Goal: Navigation & Orientation: Go to known website

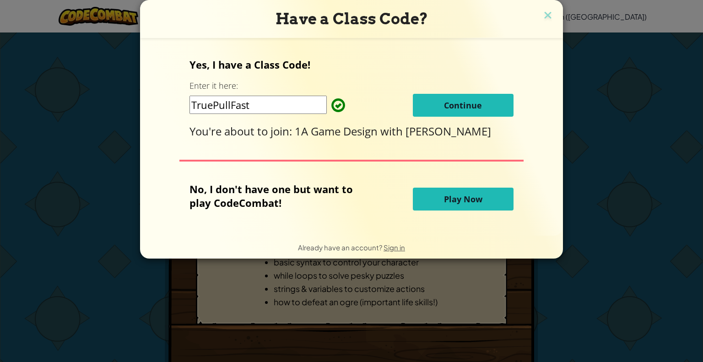
click at [600, 126] on div "Have a Class Code? Yes, I have a Class Code! Enter it here: TruePullFast Contin…" at bounding box center [351, 181] width 703 height 362
click at [547, 10] on img at bounding box center [548, 16] width 12 height 14
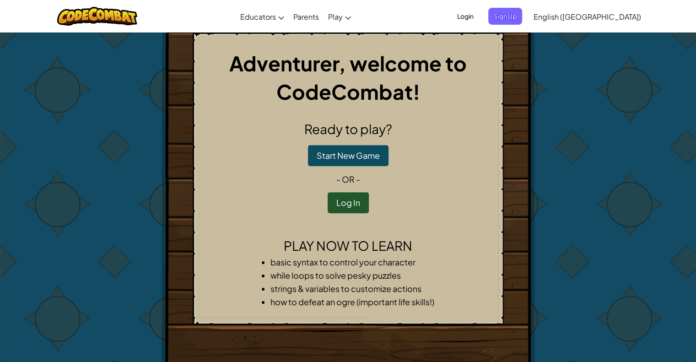
click at [479, 14] on span "Login" at bounding box center [465, 16] width 27 height 17
